Goal: Task Accomplishment & Management: Use online tool/utility

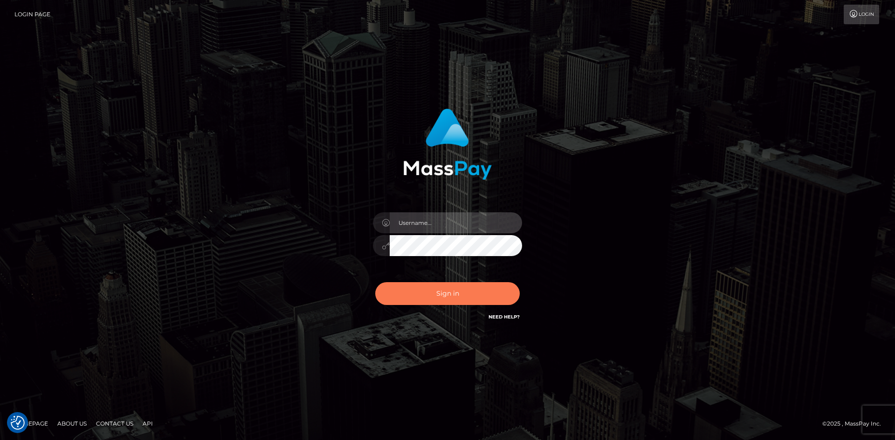
type input "tinan"
click at [447, 295] on button "Sign in" at bounding box center [447, 293] width 144 height 23
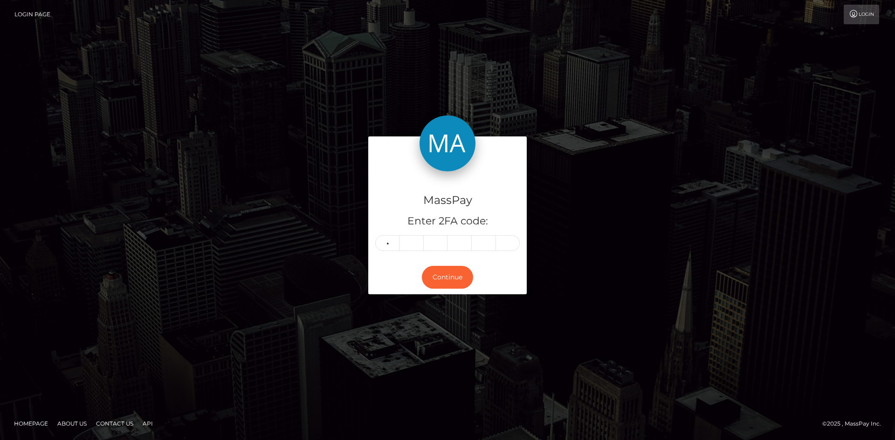
type input "5"
type input "3"
type input "9"
type input "3"
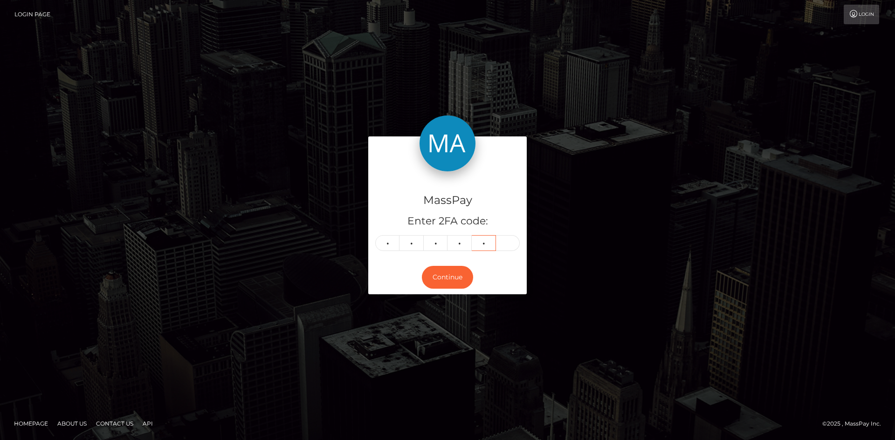
type input "6"
type input "2"
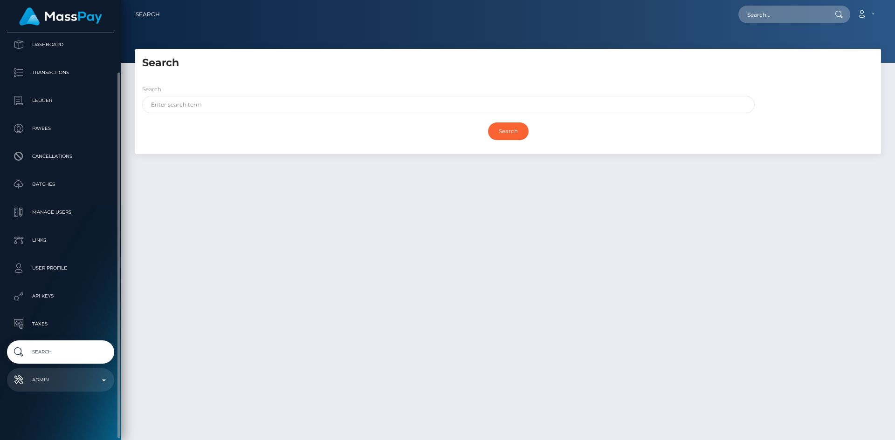
click at [65, 377] on p "Admin" at bounding box center [61, 380] width 100 height 14
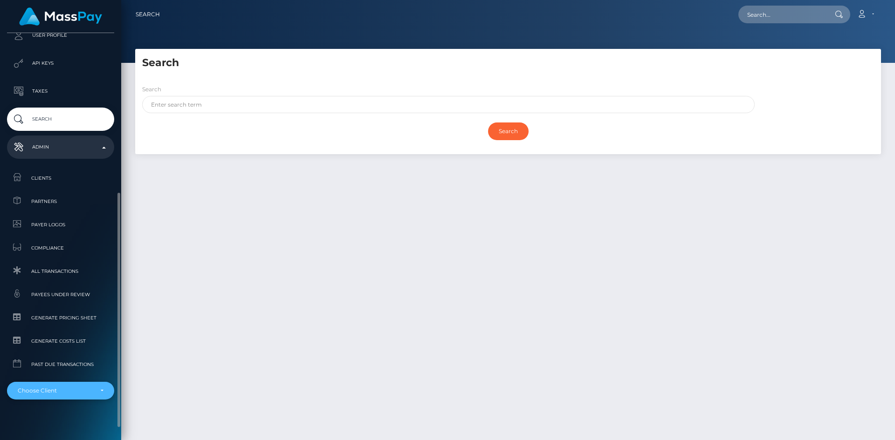
click at [63, 390] on div "Choose Client" at bounding box center [55, 390] width 75 height 7
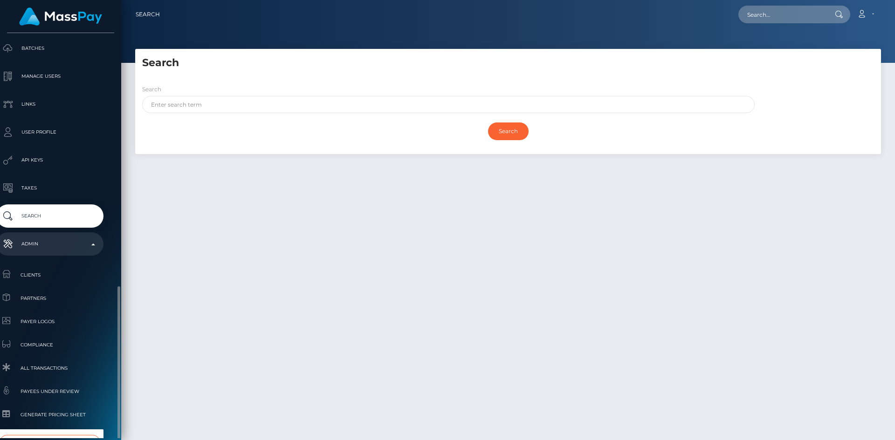
scroll to position [273, 11]
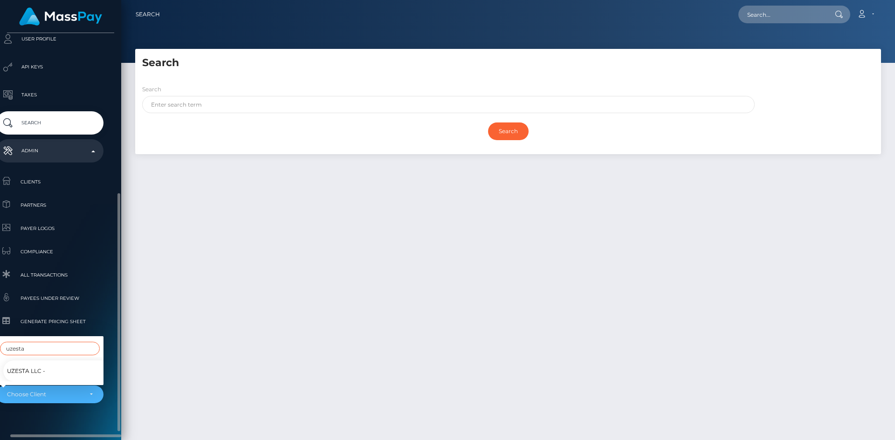
type input "uzesta"
click at [58, 366] on link "UzestA LLC -" at bounding box center [56, 371] width 107 height 21
select select "21"
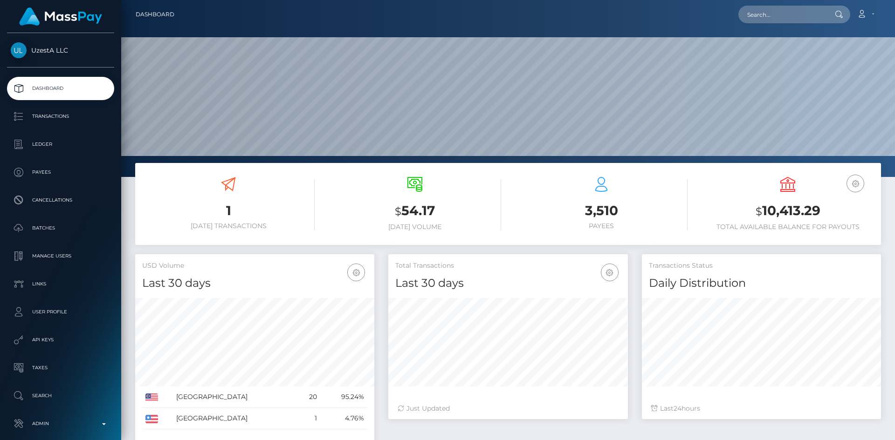
scroll to position [165, 240]
paste input "a2530a7e-a402-11eb-a93e-06b5aecc12cd"
type input "a2530a7e-a402-11eb-a93e-06b5aecc12cd"
click at [787, 42] on link "Fuwen Huang" at bounding box center [775, 48] width 75 height 17
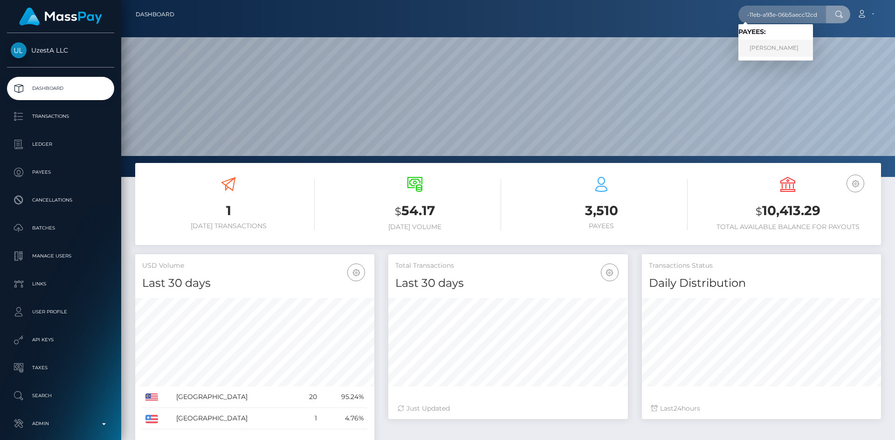
scroll to position [0, 0]
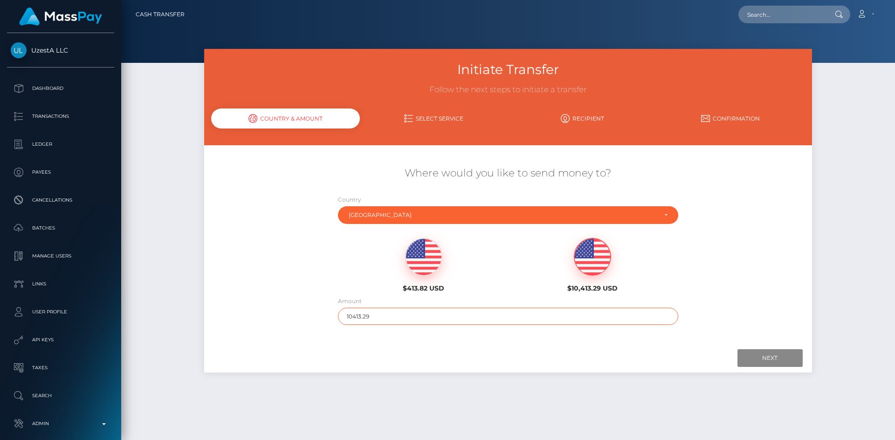
drag, startPoint x: 381, startPoint y: 313, endPoint x: 307, endPoint y: 321, distance: 74.1
click at [307, 321] on div "Where would you like to send money to? Country Abkhazia [GEOGRAPHIC_DATA] [GEOG…" at bounding box center [507, 246] width 607 height 168
type input "10"
click at [785, 351] on input "Next" at bounding box center [769, 358] width 65 height 18
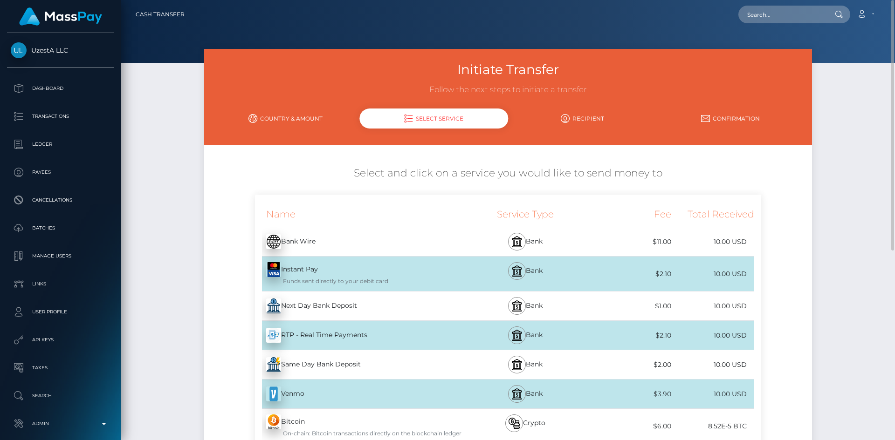
click at [289, 120] on link "Country & Amount" at bounding box center [285, 118] width 148 height 16
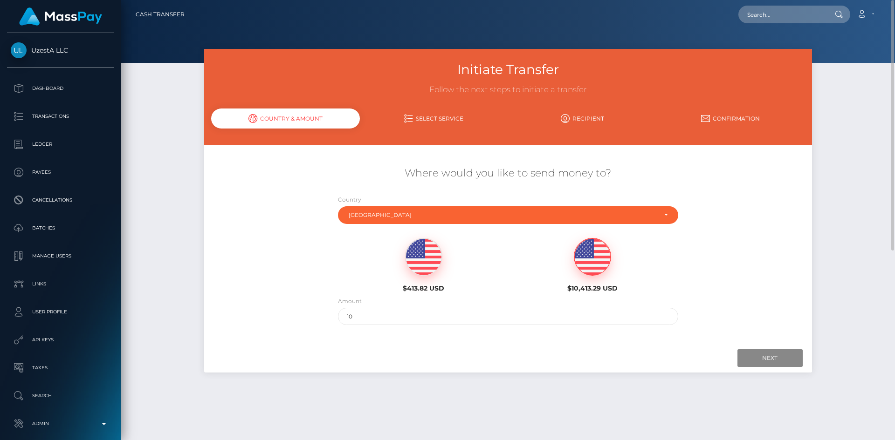
click at [417, 124] on link "Select Service" at bounding box center [434, 118] width 148 height 16
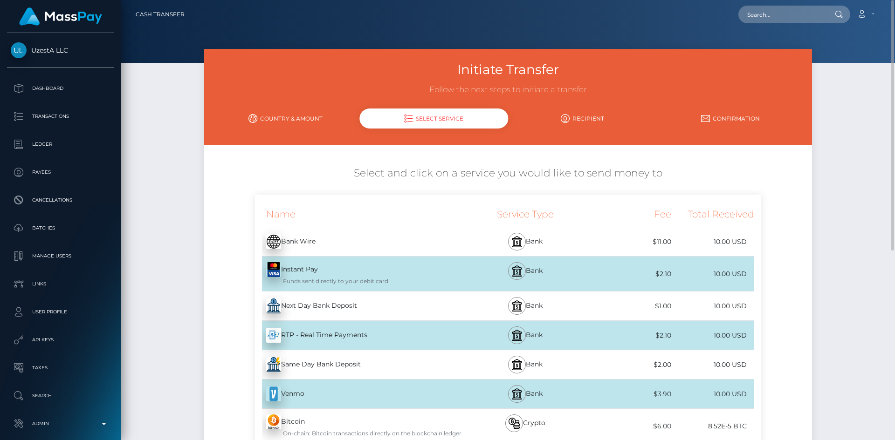
click at [562, 117] on icon at bounding box center [565, 118] width 9 height 9
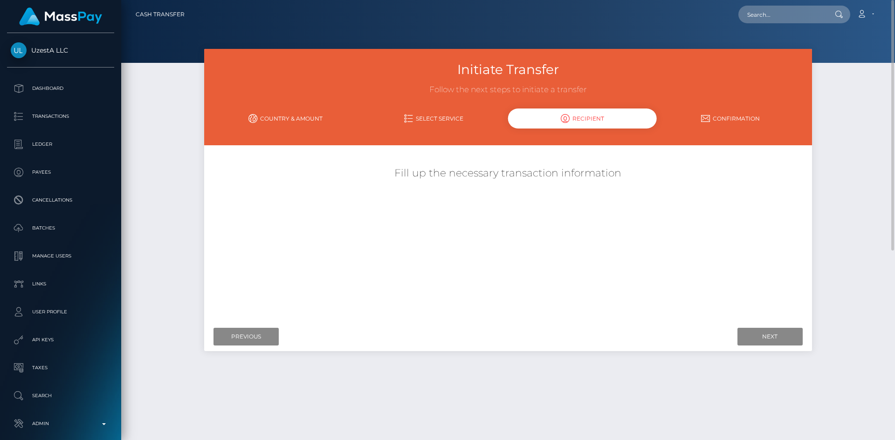
click at [725, 117] on link "Confirmation" at bounding box center [730, 118] width 148 height 16
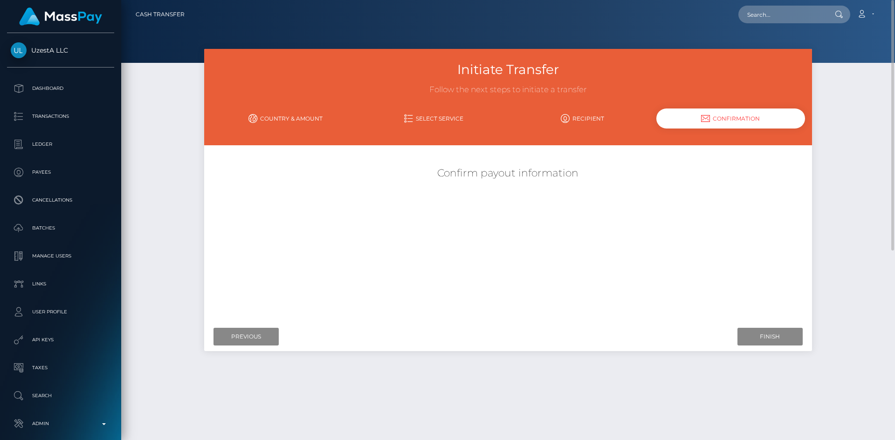
click at [281, 121] on link "Country & Amount" at bounding box center [285, 118] width 148 height 16
